Goal: Transaction & Acquisition: Download file/media

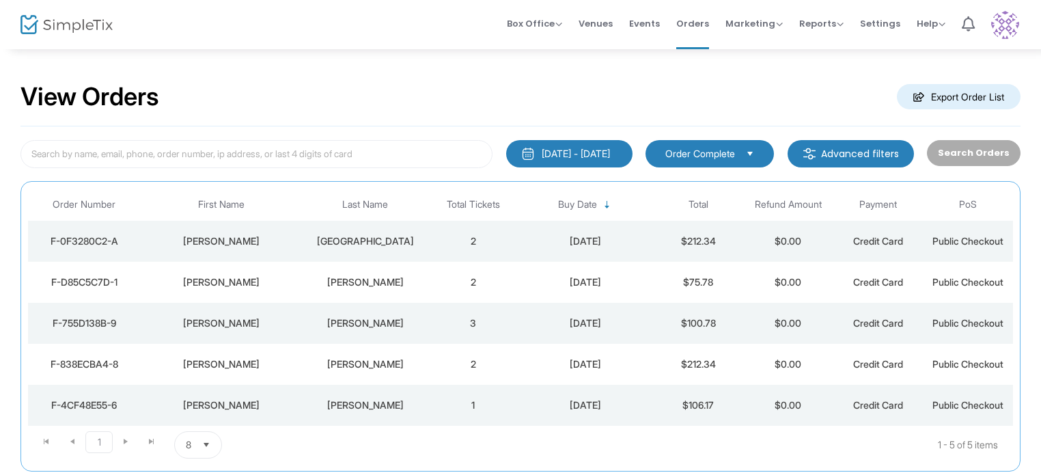
click at [573, 151] on div "8/6/2025 - 8/7/2025" at bounding box center [576, 154] width 68 height 14
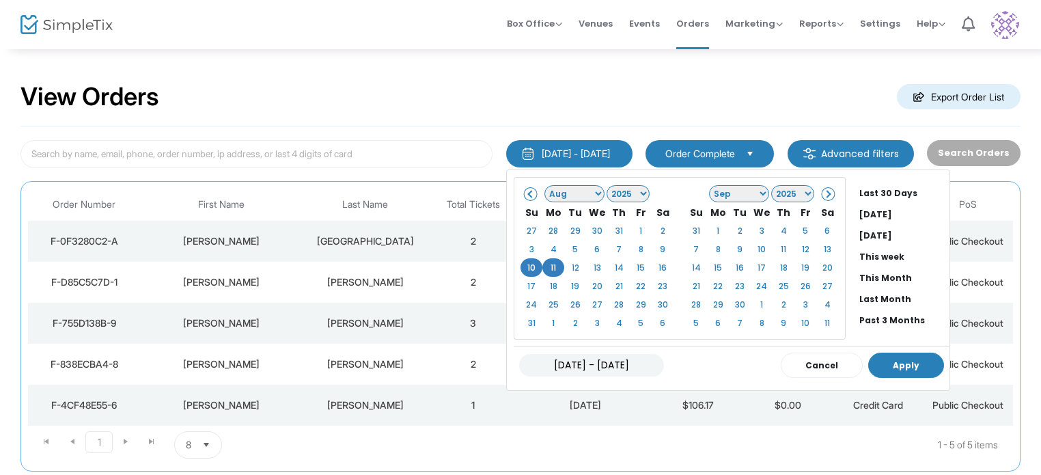
click at [902, 356] on button "Apply" at bounding box center [906, 364] width 76 height 25
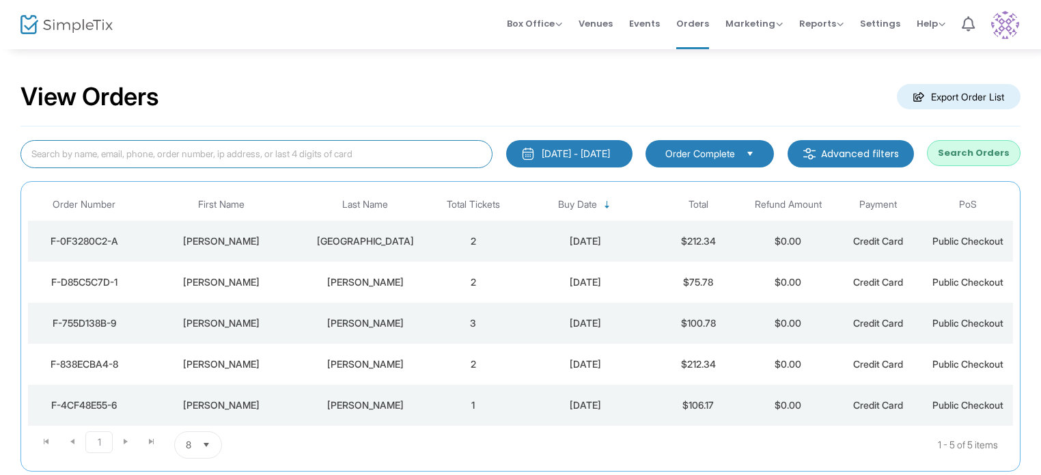
click at [143, 155] on input at bounding box center [256, 154] width 472 height 28
type input "John Burt"
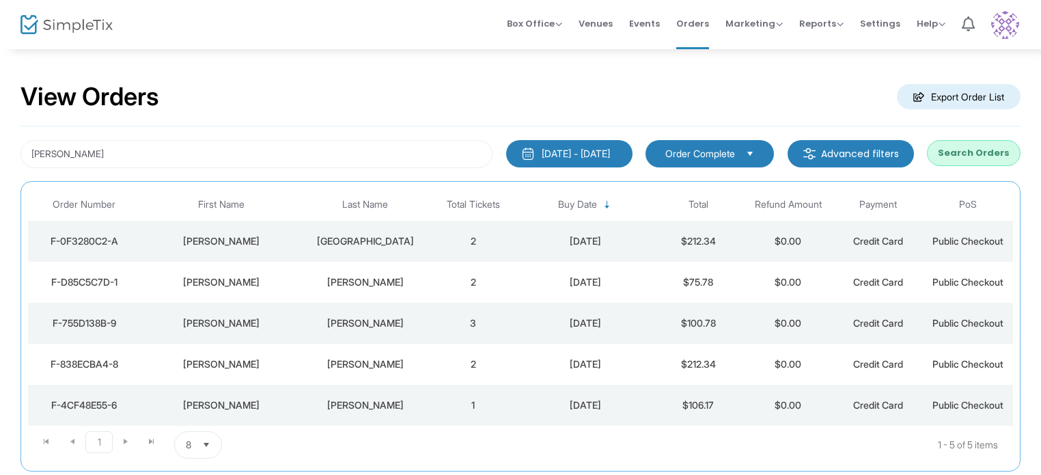
click at [951, 152] on button "Search Orders" at bounding box center [974, 153] width 94 height 26
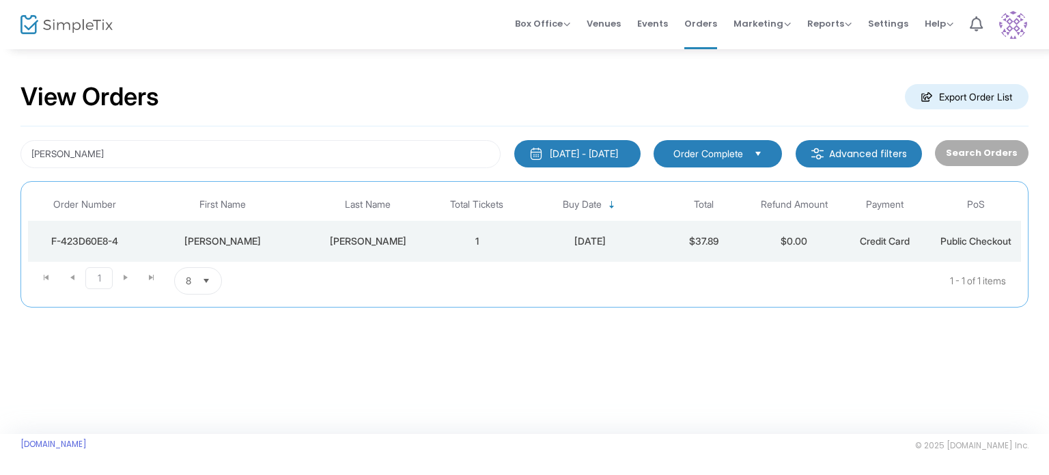
click at [604, 149] on div "8/10/2025 - 8/11/2025" at bounding box center [584, 154] width 68 height 14
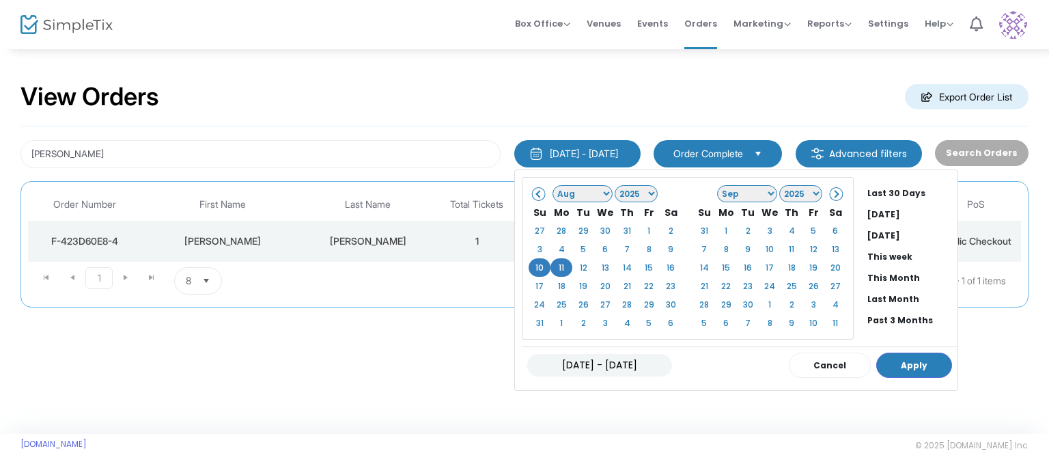
click at [969, 158] on div "Search Orders" at bounding box center [981, 154] width 107 height 28
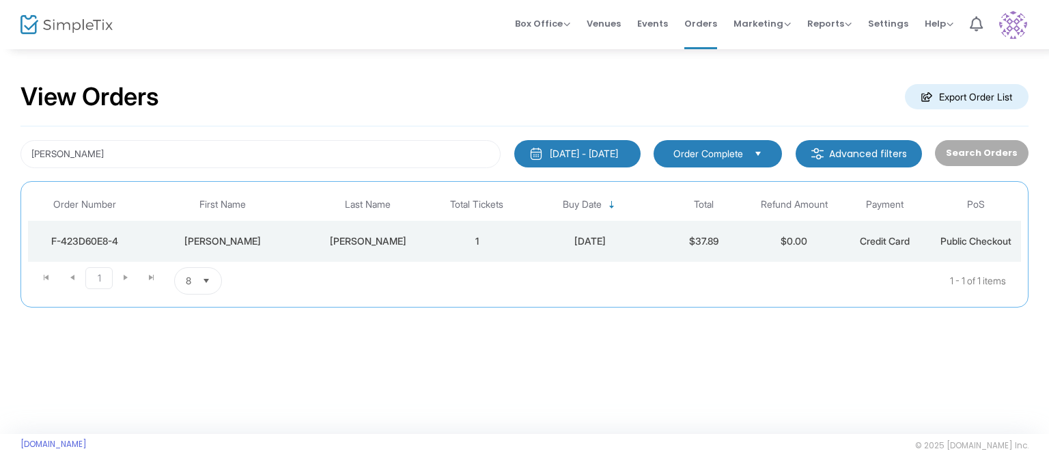
click at [609, 152] on div "8/10/2025 - 8/11/2025" at bounding box center [584, 154] width 68 height 14
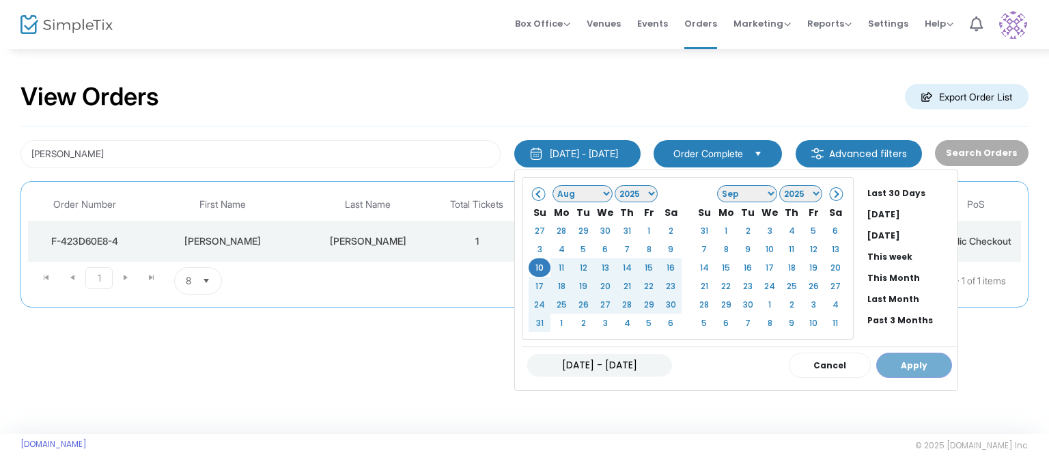
click at [792, 381] on div "Last 30 Days Today Yesterday This week This Month Last Month Past 3 Months Past…" at bounding box center [736, 279] width 444 height 221
click at [562, 359] on input "08/10/2025 - 08/11/2025" at bounding box center [599, 365] width 145 height 23
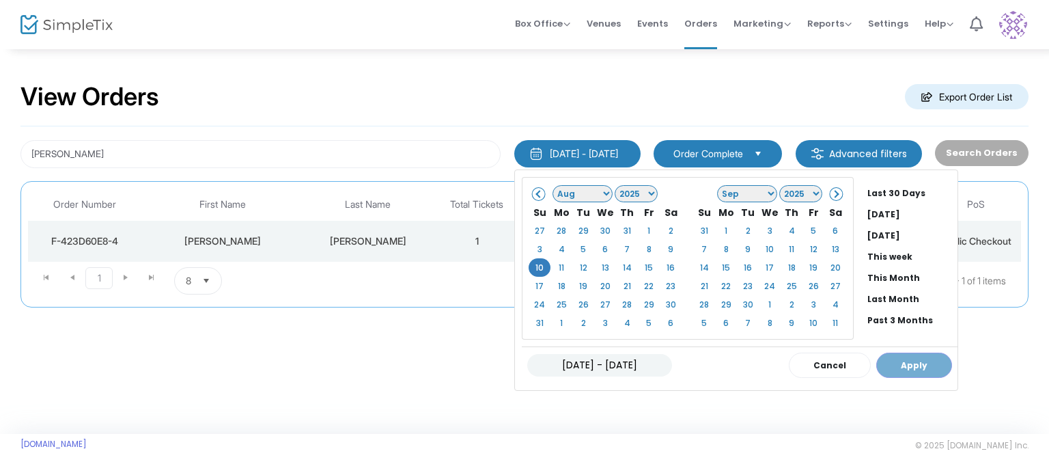
click at [680, 122] on div "View Orders Export Order List" at bounding box center [524, 97] width 1008 height 58
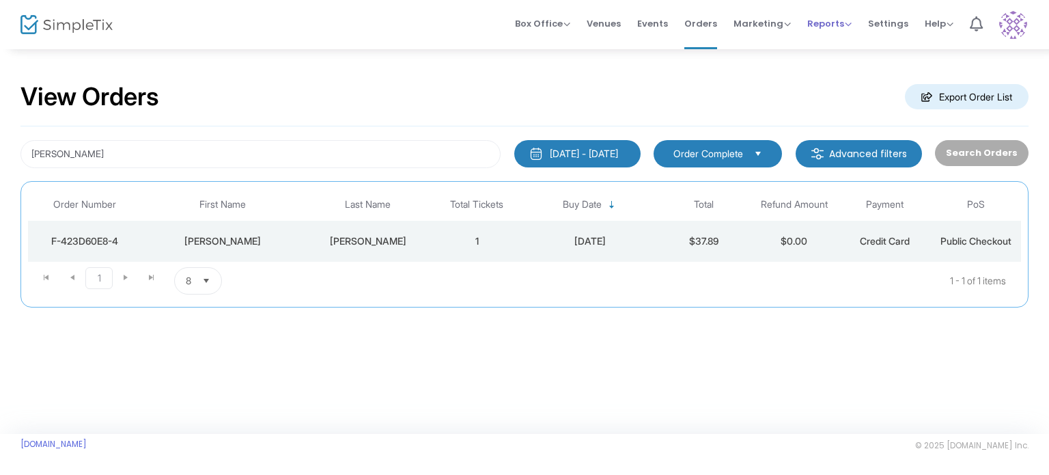
click at [844, 23] on span "Reports" at bounding box center [829, 23] width 44 height 13
click at [836, 73] on li "Sales Reports" at bounding box center [851, 72] width 89 height 27
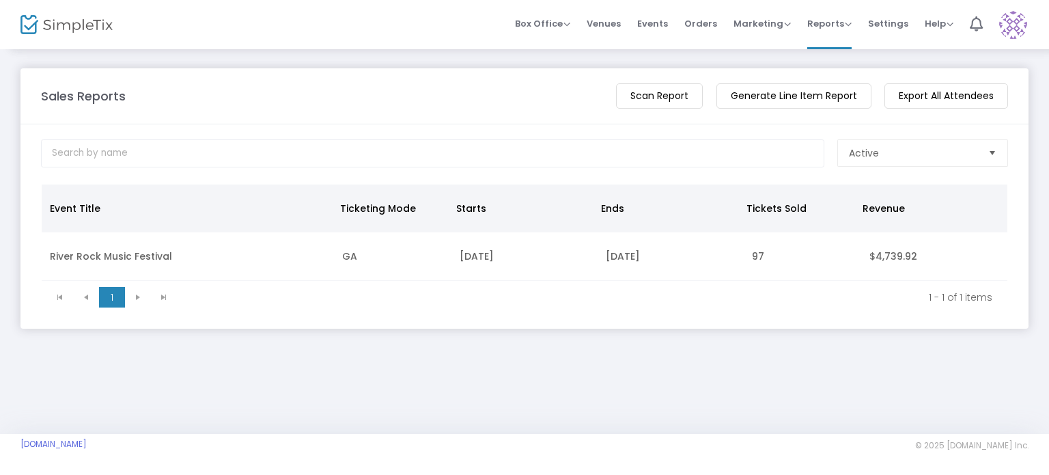
click at [818, 93] on m-button "Generate Line Item Report" at bounding box center [794, 95] width 155 height 25
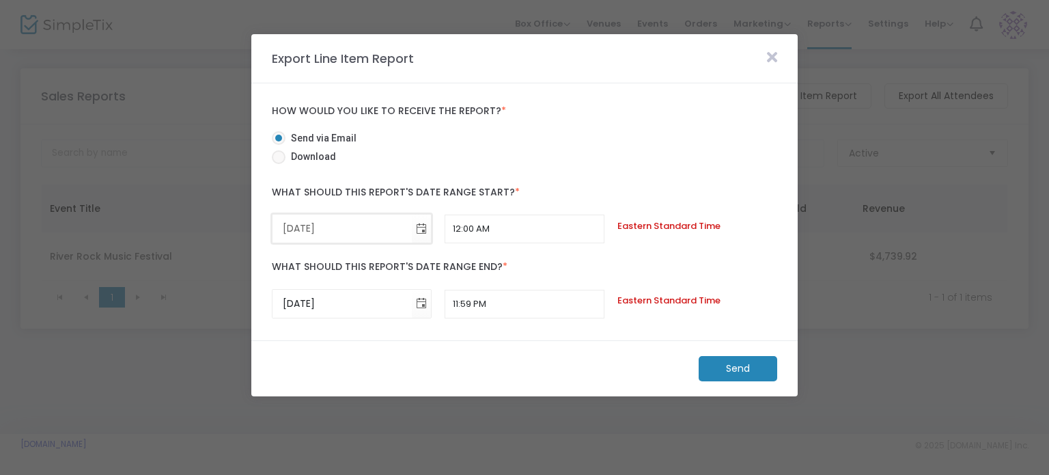
click at [303, 225] on input "[DATE]" at bounding box center [342, 228] width 139 height 28
click at [419, 223] on span "Toggle calendar" at bounding box center [421, 228] width 23 height 23
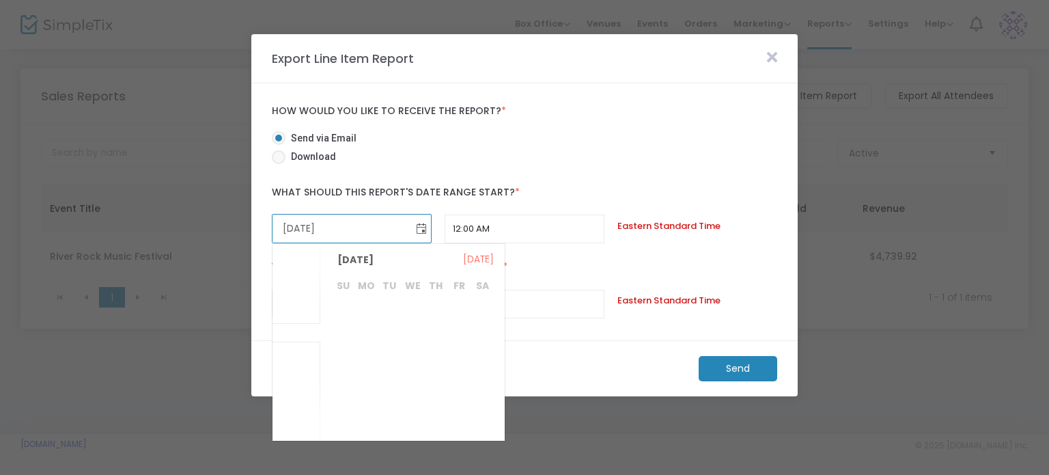
scroll to position [265520, 0]
click at [341, 365] on span "10" at bounding box center [342, 365] width 23 height 23
type input "8/10/2025"
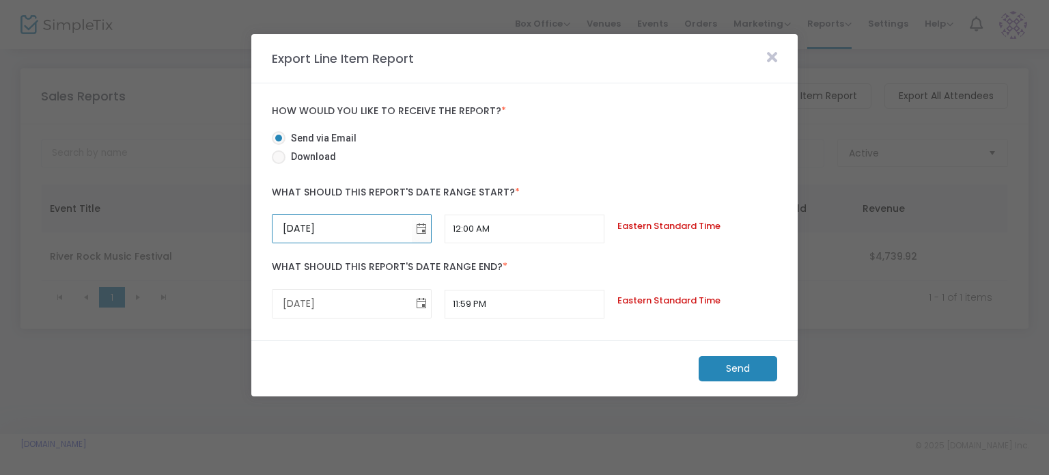
click at [418, 303] on span "Toggle calendar" at bounding box center [421, 303] width 23 height 23
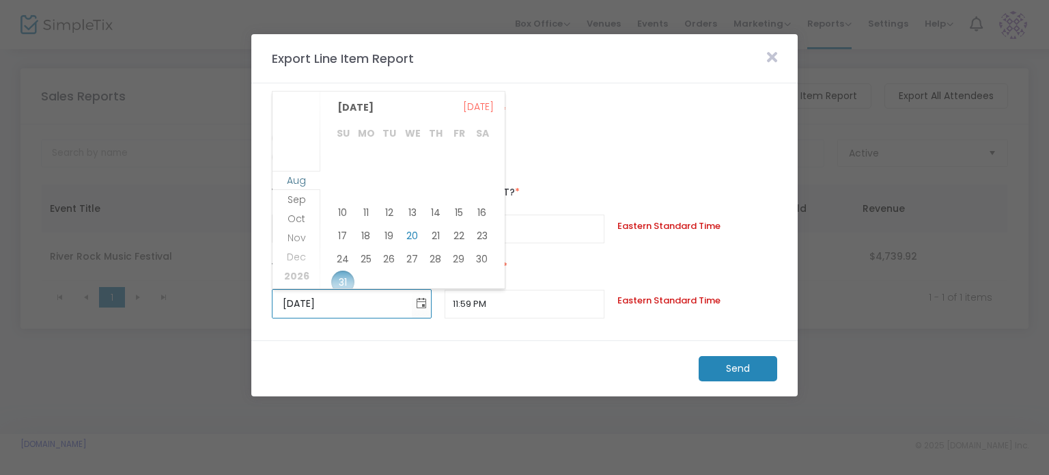
click at [303, 181] on span "Aug" at bounding box center [296, 181] width 19 height 14
click at [340, 213] on span "10" at bounding box center [342, 212] width 23 height 23
type input "8/10/2025"
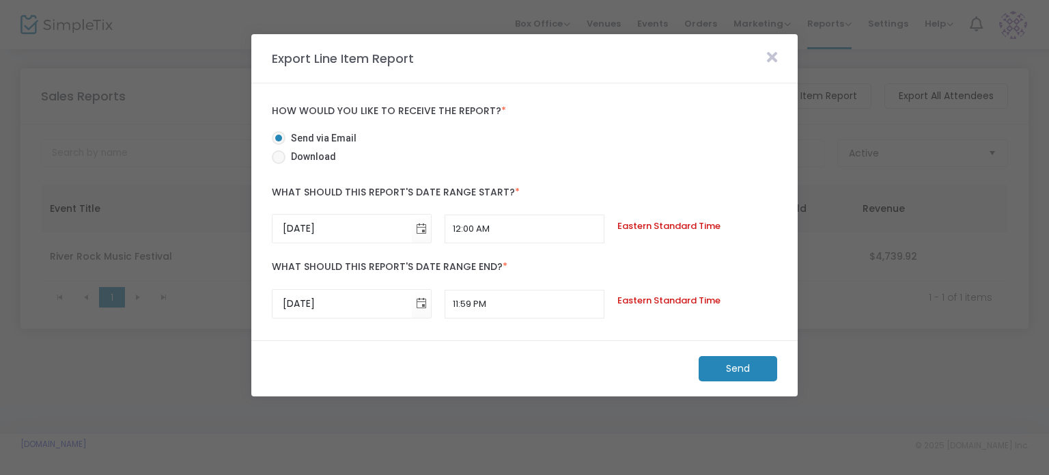
click at [283, 156] on span at bounding box center [279, 157] width 14 height 14
click at [279, 164] on input "Download" at bounding box center [278, 164] width 1 height 1
radio input "true"
click at [727, 371] on m-button "Download" at bounding box center [727, 368] width 102 height 25
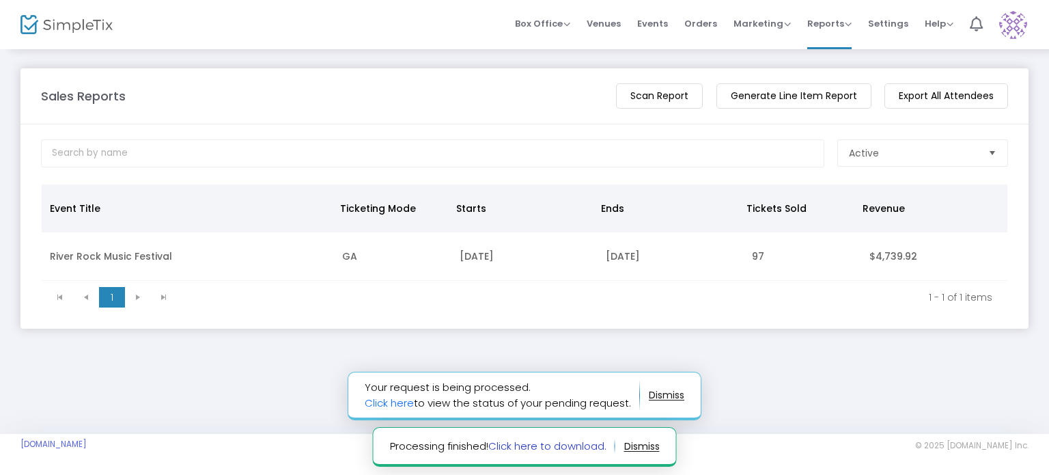
click at [571, 447] on link "Click here to download." at bounding box center [547, 446] width 118 height 14
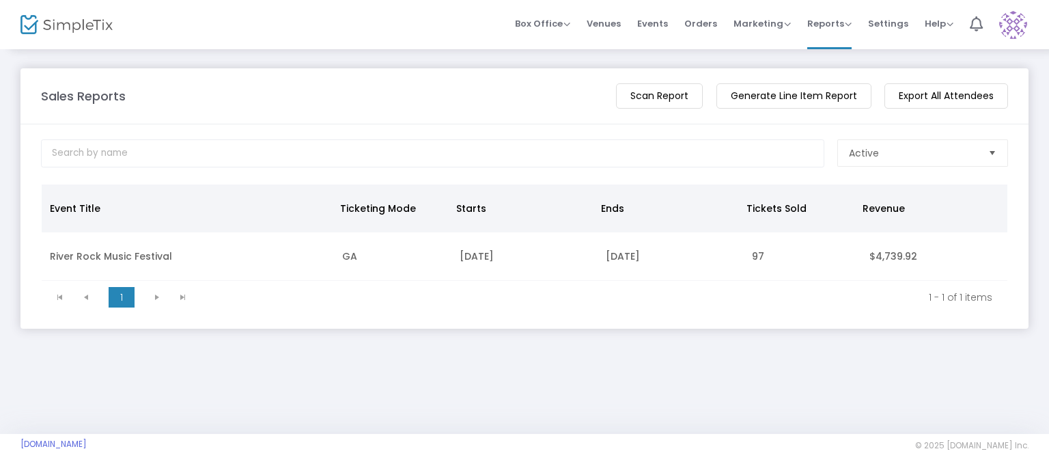
click at [812, 99] on m-button "Generate Line Item Report" at bounding box center [794, 95] width 155 height 25
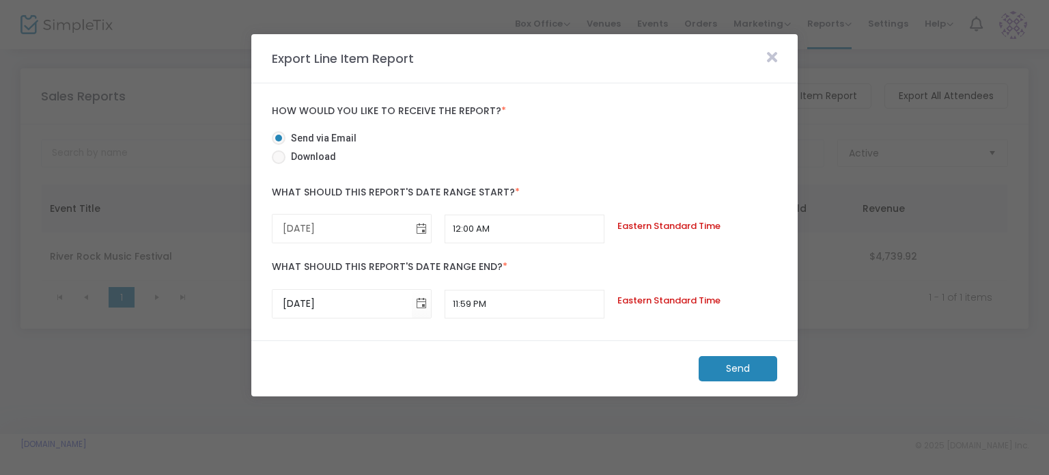
click at [416, 227] on span "Toggle calendar" at bounding box center [421, 228] width 23 height 23
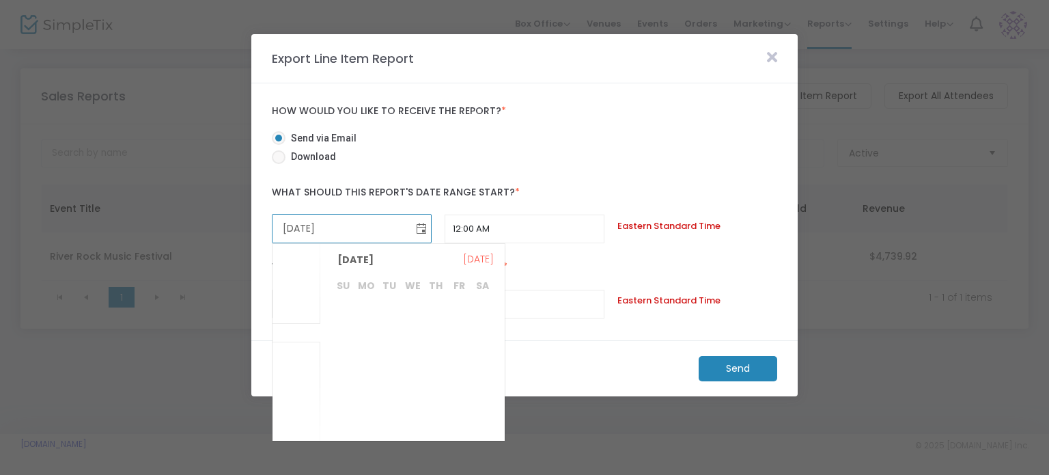
scroll to position [265520, 0]
click at [407, 363] on span "13" at bounding box center [412, 365] width 23 height 23
type input "8/13/2025"
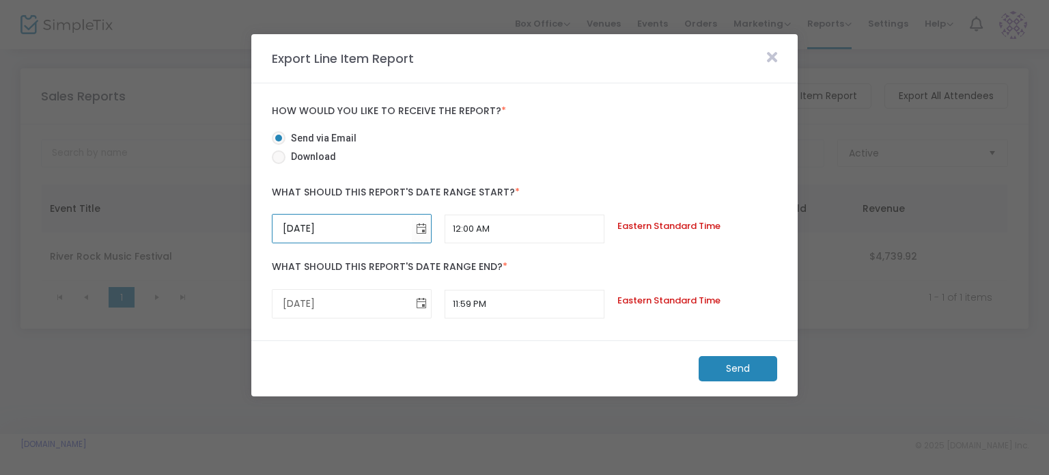
click at [417, 304] on span "Toggle calendar" at bounding box center [421, 303] width 23 height 23
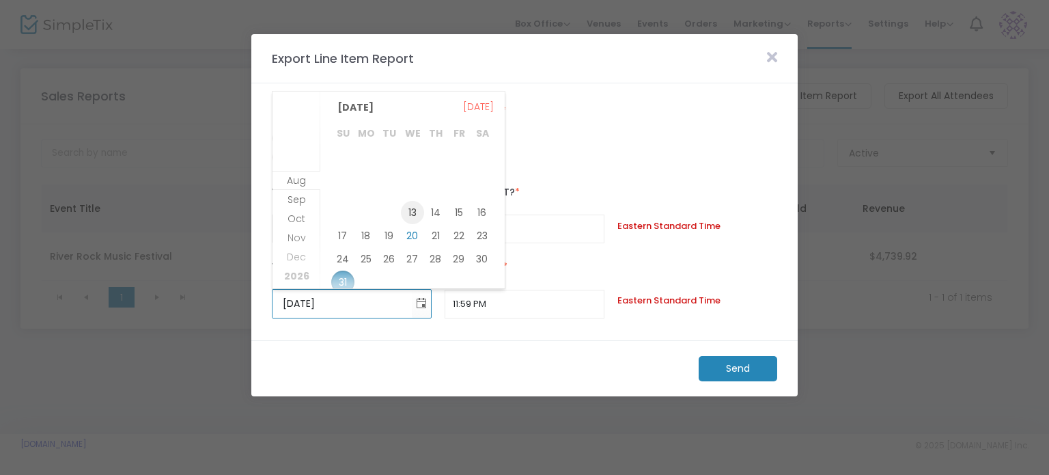
click at [413, 210] on span "13" at bounding box center [412, 212] width 23 height 23
type input "8/13/2025"
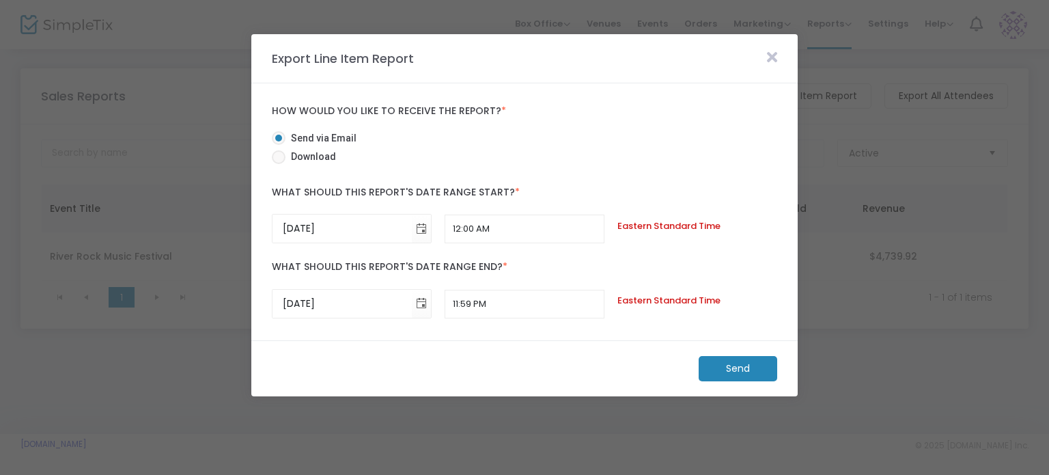
click at [281, 152] on span at bounding box center [279, 157] width 14 height 14
click at [279, 164] on input "Download" at bounding box center [278, 164] width 1 height 1
radio input "true"
click at [708, 364] on m-button "Download" at bounding box center [727, 368] width 102 height 25
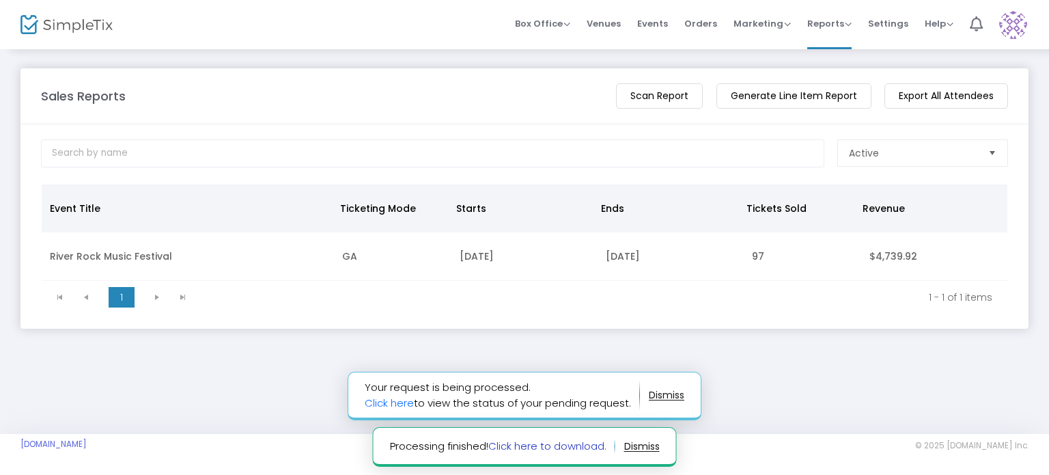
click at [546, 445] on link "Click here to download." at bounding box center [547, 446] width 118 height 14
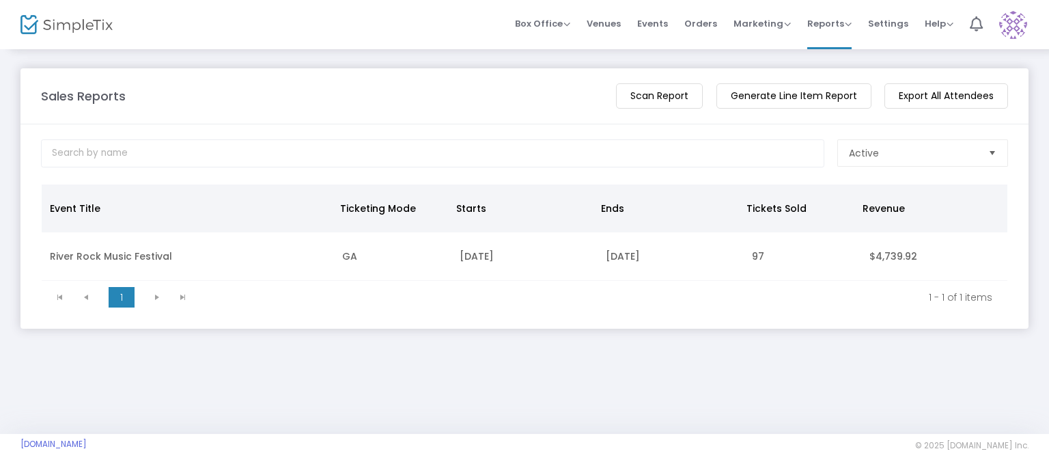
click at [792, 100] on m-button "Generate Line Item Report" at bounding box center [794, 95] width 155 height 25
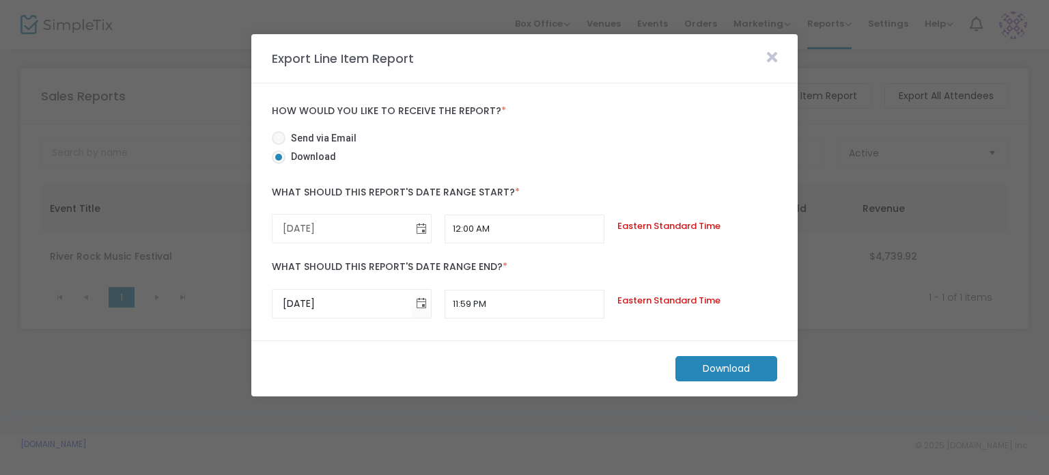
click at [421, 230] on span "Toggle calendar" at bounding box center [421, 228] width 23 height 23
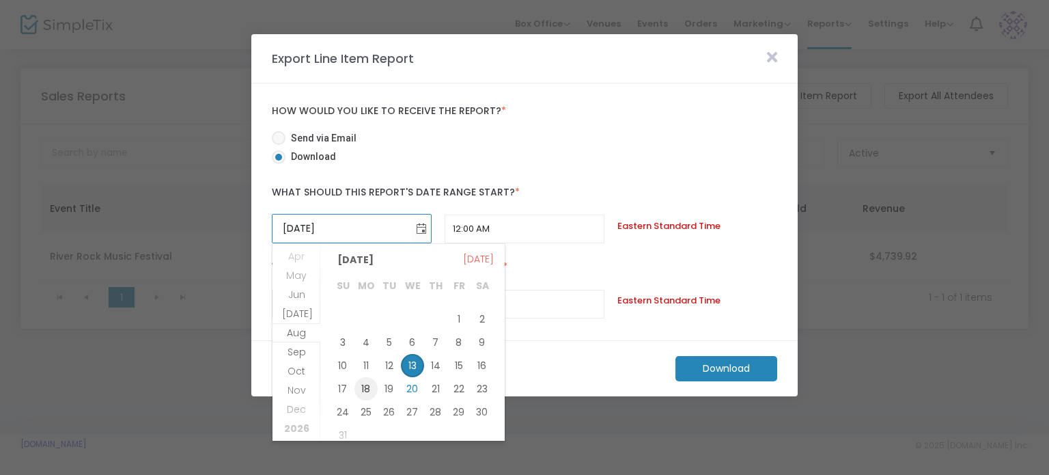
click at [367, 391] on span "18" at bounding box center [366, 388] width 23 height 23
type input "8/18/2025"
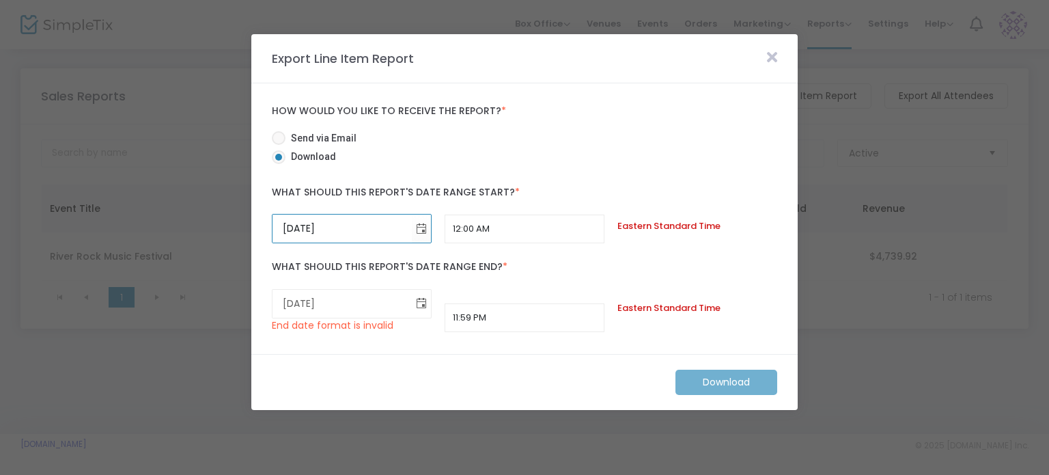
click at [419, 300] on span "Toggle calendar" at bounding box center [421, 303] width 23 height 23
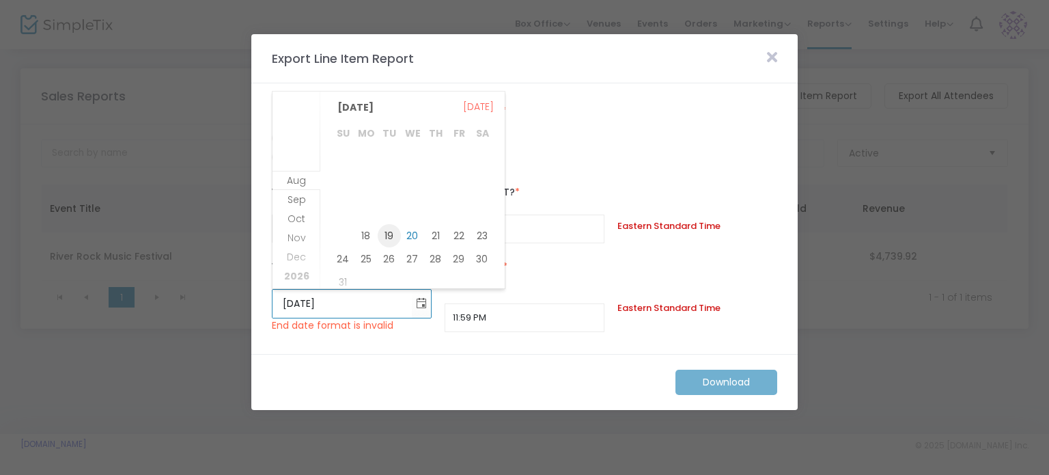
click at [387, 231] on span "19" at bounding box center [389, 235] width 23 height 23
type input "8/19/2025"
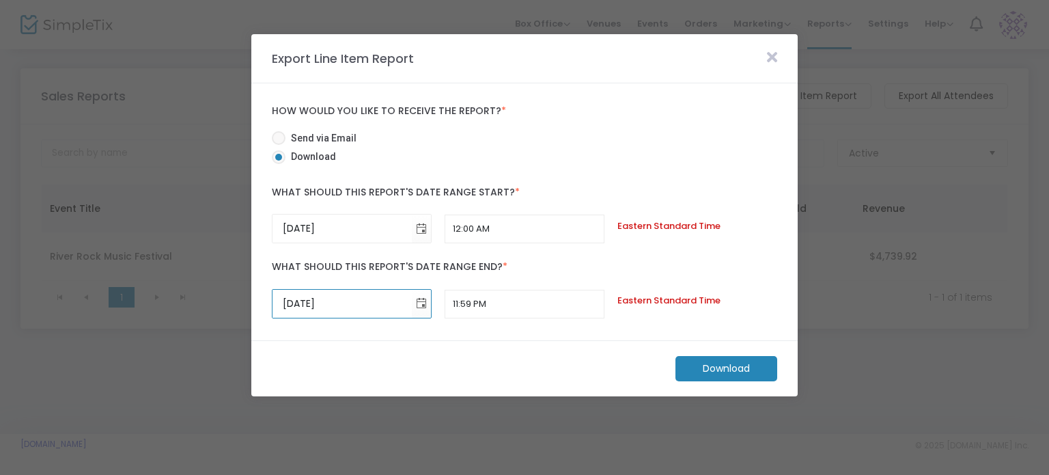
click at [705, 365] on m-button "Download" at bounding box center [727, 368] width 102 height 25
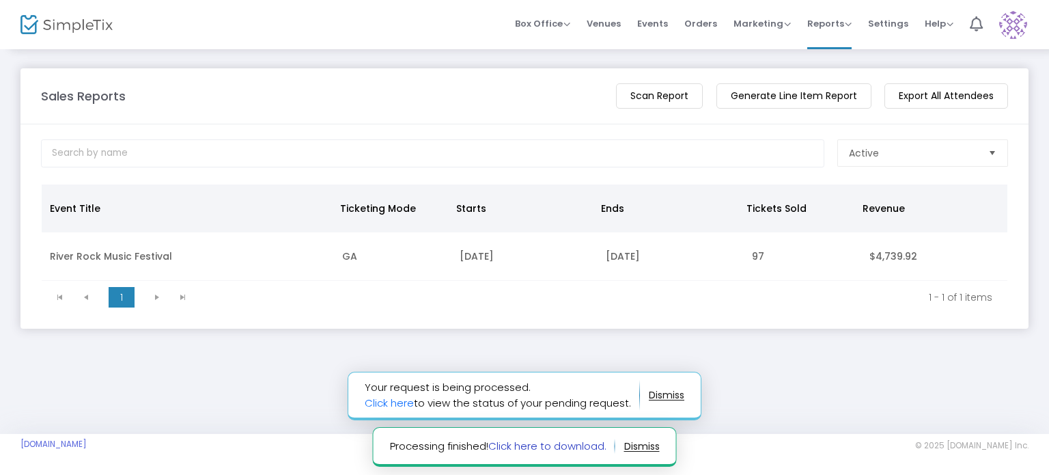
click at [557, 445] on link "Click here to download." at bounding box center [547, 446] width 118 height 14
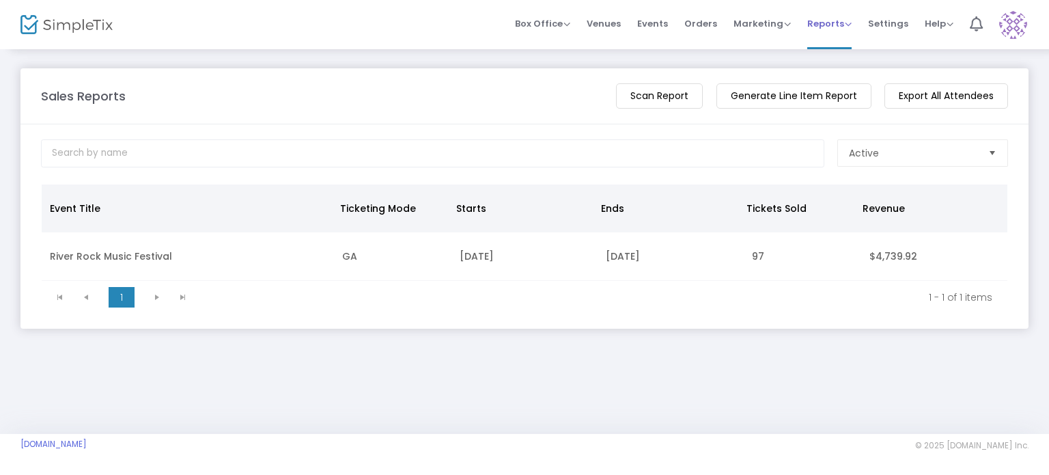
click at [821, 21] on span "Reports" at bounding box center [829, 23] width 44 height 13
click at [827, 68] on li "Sales Reports" at bounding box center [851, 72] width 89 height 27
click at [698, 21] on span "Orders" at bounding box center [700, 23] width 33 height 35
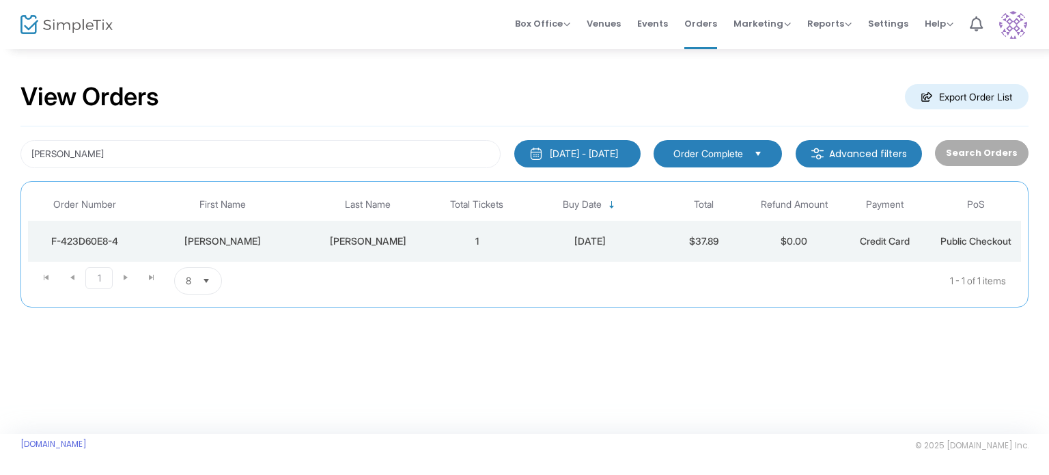
click at [618, 148] on div "8/10/2025 - 8/11/2025" at bounding box center [584, 154] width 68 height 14
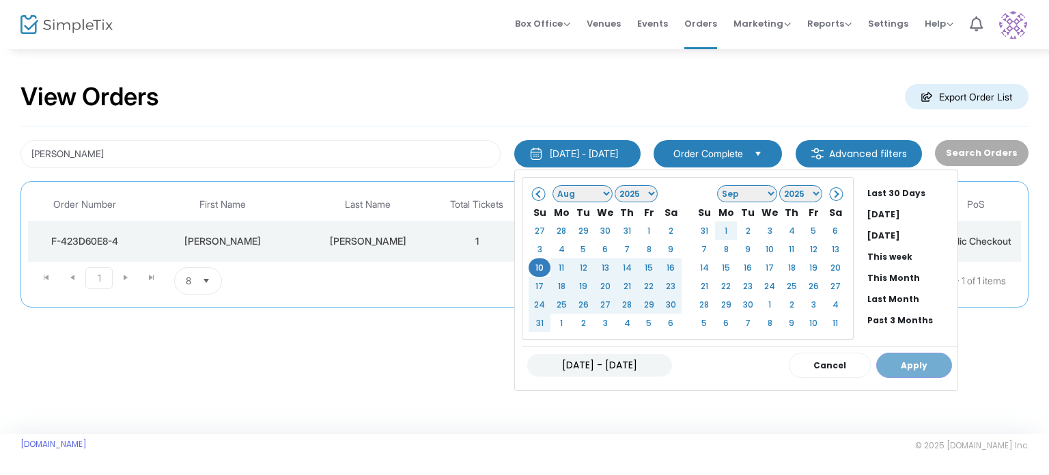
click at [594, 357] on input "08/10/2025 - 08/11/2025" at bounding box center [599, 365] width 145 height 23
click at [596, 358] on input "08/10/2025 - 08/11/2025" at bounding box center [599, 365] width 145 height 23
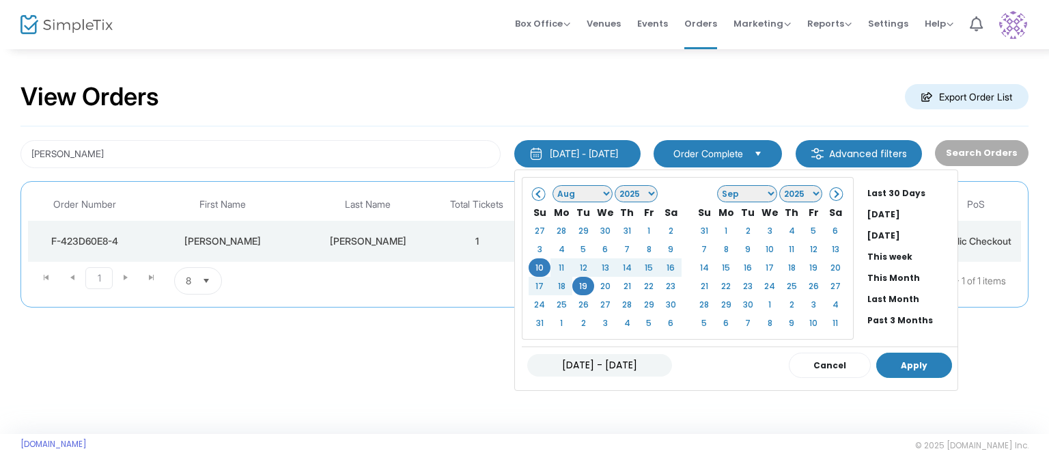
type input "08/10/2025 - 08/19/2025"
click at [887, 363] on button "Apply" at bounding box center [914, 364] width 76 height 25
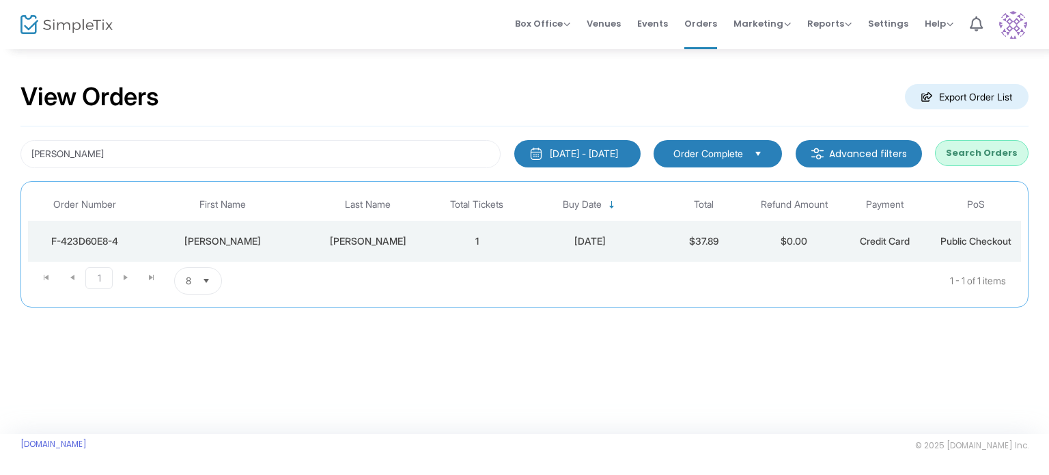
click at [981, 96] on m-button "Export Order List" at bounding box center [967, 96] width 124 height 25
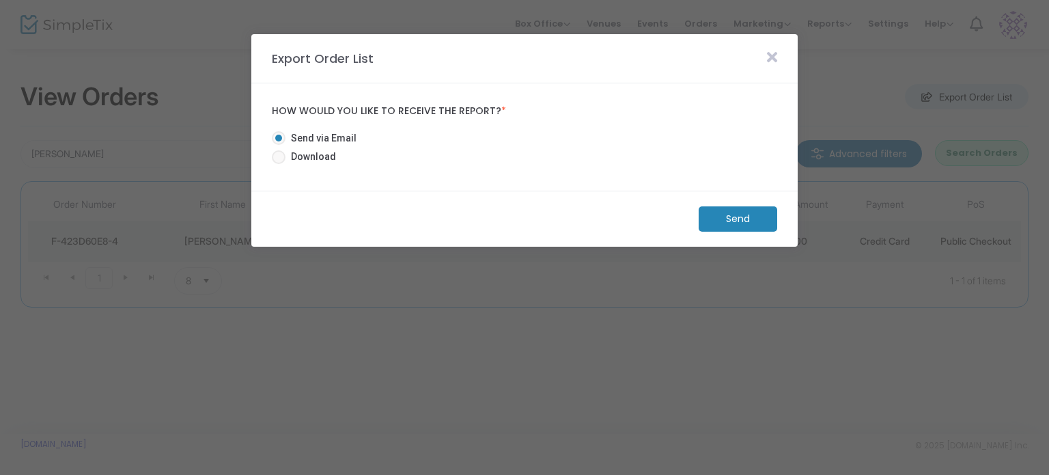
click at [350, 161] on mat-radio-group "Send via Email Download" at bounding box center [319, 150] width 109 height 38
click at [300, 161] on span "Download" at bounding box center [311, 157] width 51 height 14
click at [279, 164] on input "Download" at bounding box center [278, 164] width 1 height 1
radio input "true"
click at [724, 221] on m-button "Download" at bounding box center [727, 218] width 102 height 25
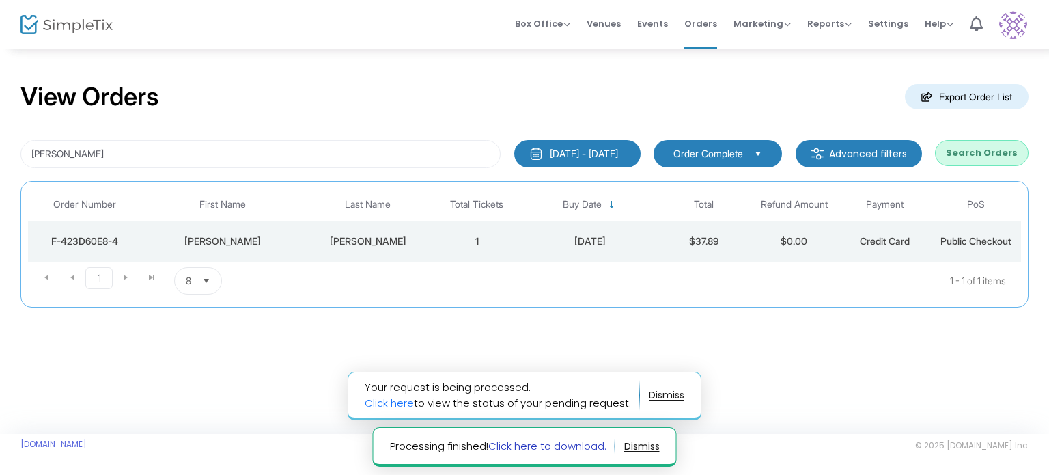
click at [530, 447] on link "Click here to download." at bounding box center [547, 446] width 118 height 14
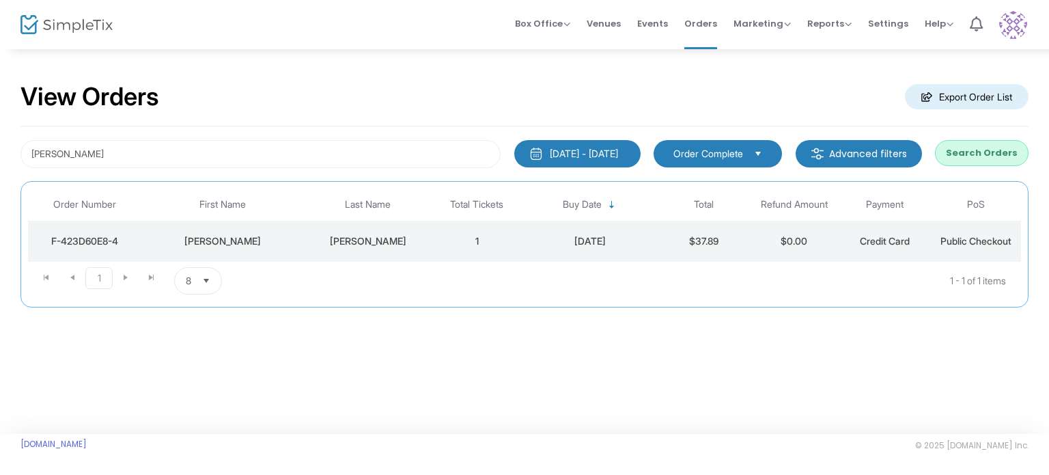
click at [65, 27] on img at bounding box center [66, 25] width 92 height 20
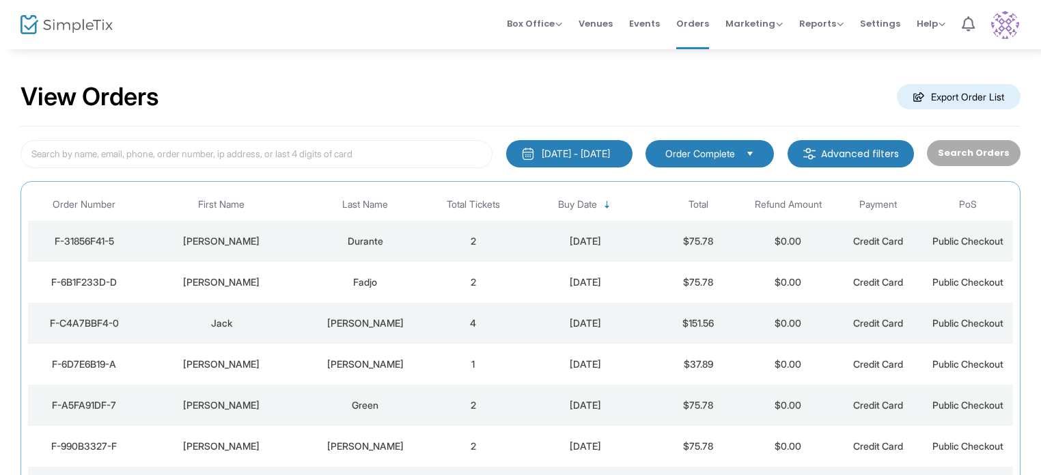
click at [512, 236] on td "2" at bounding box center [473, 241] width 90 height 41
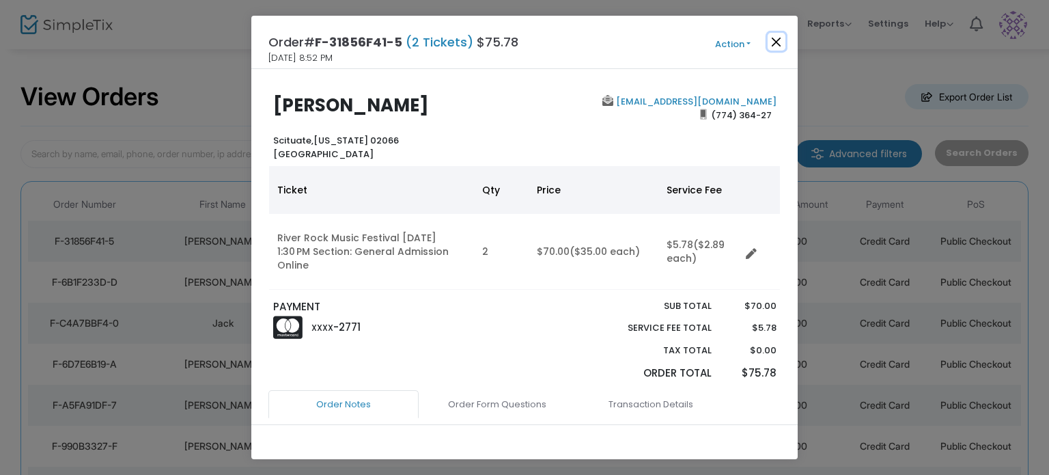
click at [773, 38] on button "Close" at bounding box center [777, 42] width 18 height 18
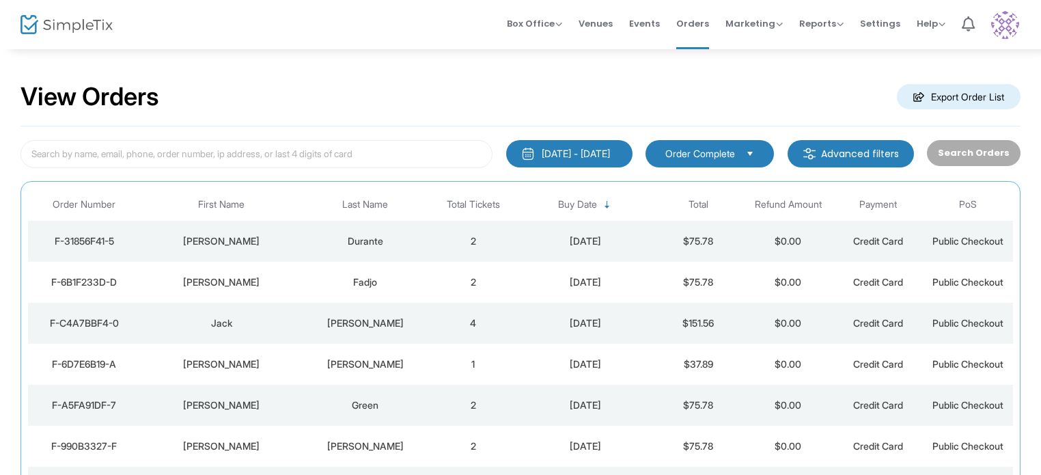
click at [935, 93] on m-button "Export Order List" at bounding box center [959, 96] width 124 height 25
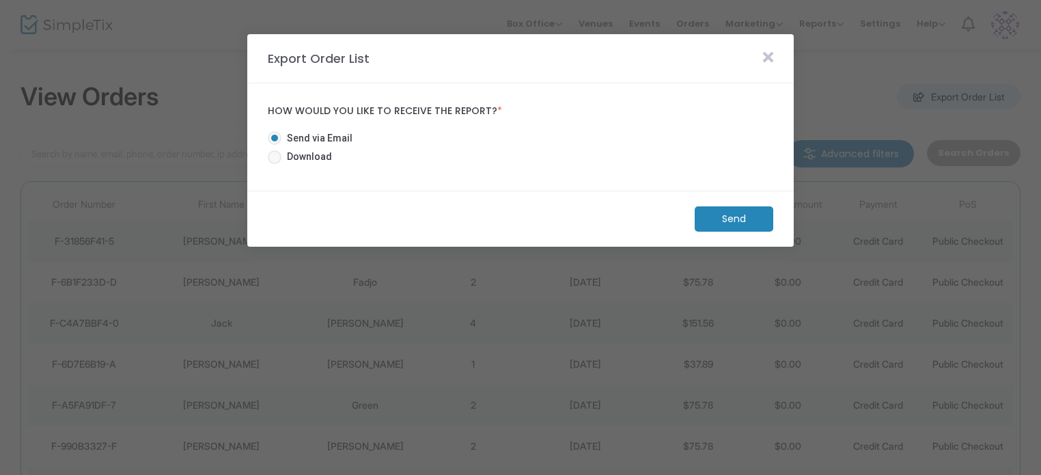
click at [935, 93] on div at bounding box center [520, 237] width 1041 height 475
click at [285, 152] on span "Download" at bounding box center [306, 157] width 51 height 14
click at [275, 164] on input "Download" at bounding box center [274, 164] width 1 height 1
radio input "true"
click at [760, 217] on m-button "Download" at bounding box center [722, 218] width 102 height 25
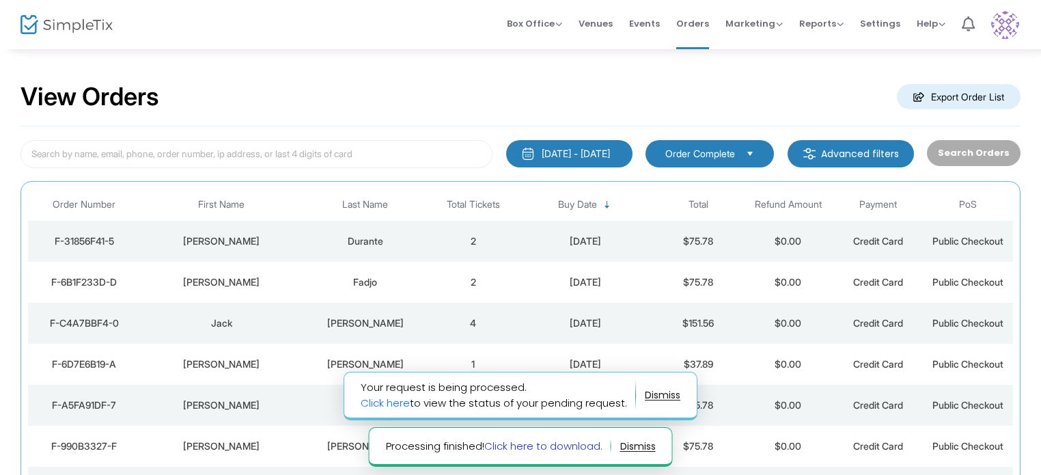
click at [554, 444] on link "Click here to download." at bounding box center [543, 446] width 118 height 14
